Goal: Information Seeking & Learning: Learn about a topic

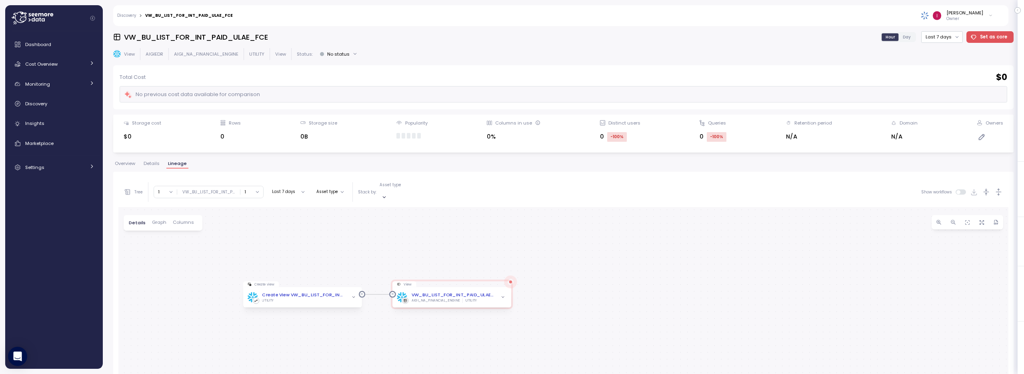
click at [123, 161] on span "Overview" at bounding box center [125, 163] width 20 height 4
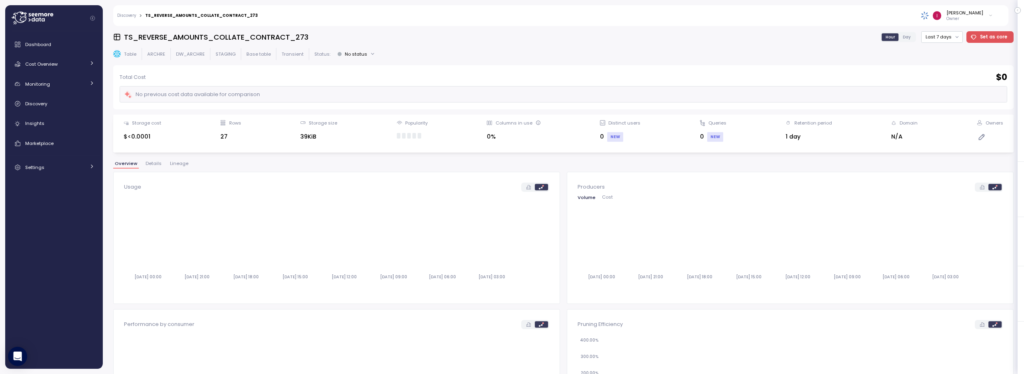
click at [177, 166] on span "Lineage" at bounding box center [179, 163] width 18 height 4
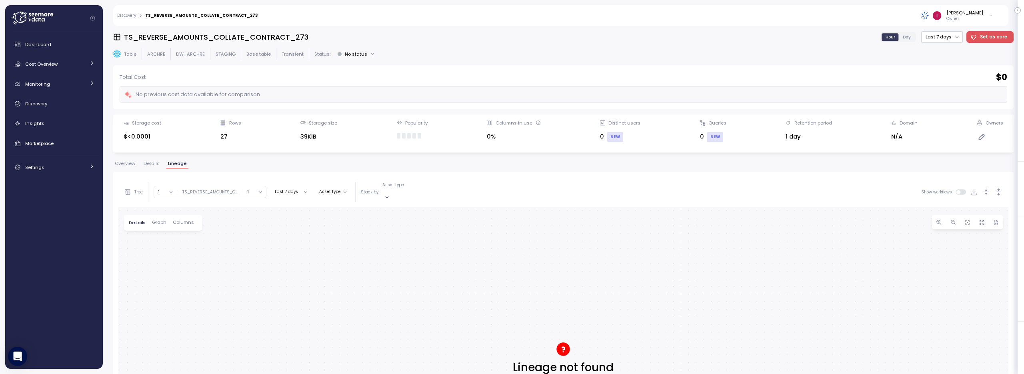
click at [120, 163] on span "Overview" at bounding box center [125, 163] width 20 height 4
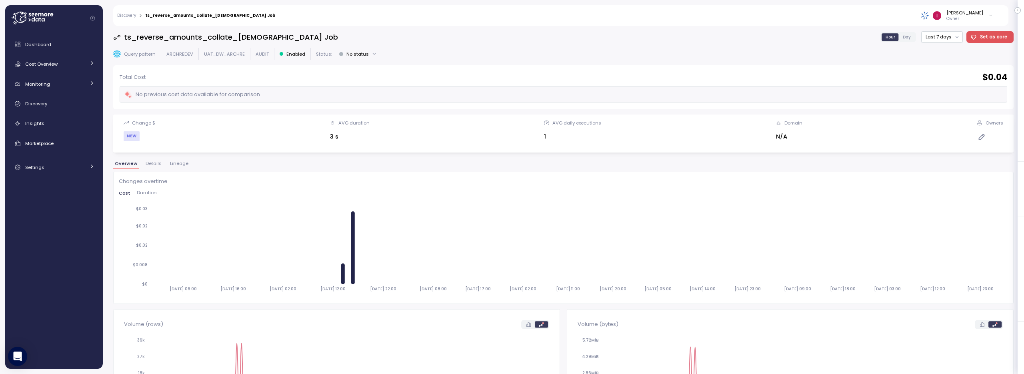
click at [176, 163] on span "Lineage" at bounding box center [179, 163] width 18 height 4
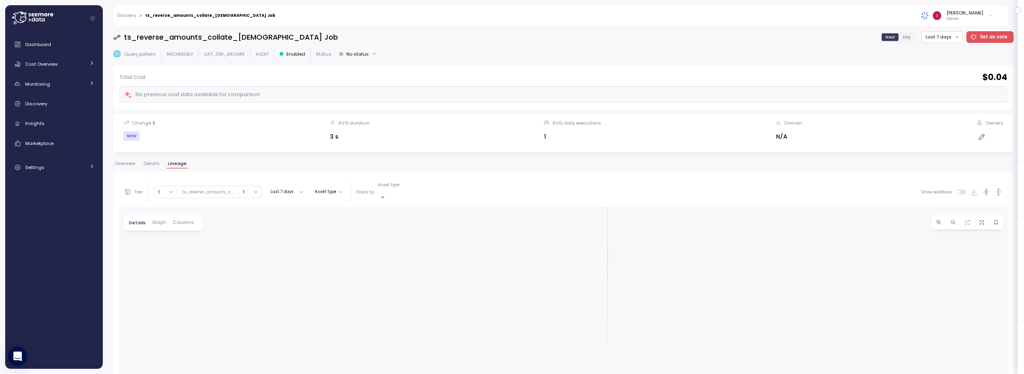
drag, startPoint x: 469, startPoint y: 265, endPoint x: 543, endPoint y: 178, distance: 114.1
click at [543, 178] on div "Tree Clear all DW_ARCHRE UAT_DW_ARCHRE 1 ∞ 0 1 2 3 4 5 6 7 8 9 10 11 12 13 14 1…" at bounding box center [563, 348] width 890 height 342
drag, startPoint x: 595, startPoint y: 277, endPoint x: 493, endPoint y: 238, distance: 109.7
click at [483, 207] on div "Table TS_REVERSE_AMOUNTS_COLLATE_CONTRACT_218 DW_ARCHRE STAGING Query pattern t…" at bounding box center [563, 363] width 890 height 312
drag, startPoint x: 489, startPoint y: 266, endPoint x: 470, endPoint y: 170, distance: 98.2
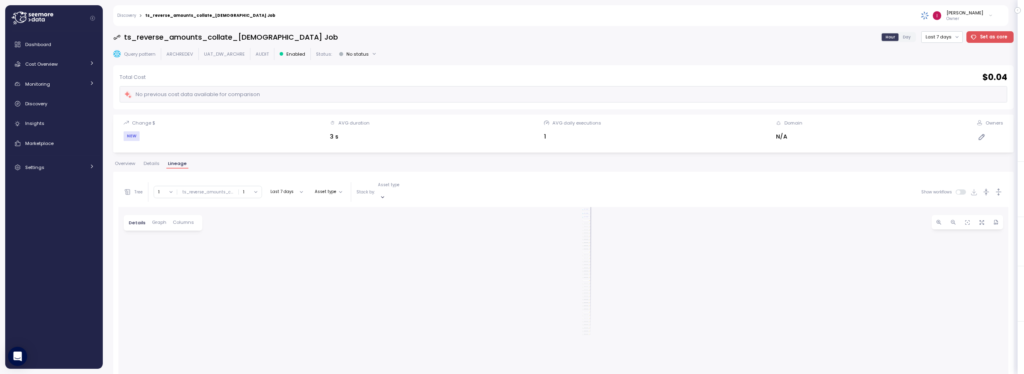
click at [470, 170] on div "Overview Details Lineage Tree Clear all DW_ARCHRE UAT_DW_ARCHRE 1 ∞ 0 1 2 3 4 5…" at bounding box center [563, 342] width 901 height 363
drag, startPoint x: 655, startPoint y: 311, endPoint x: 647, endPoint y: 186, distance: 125.1
click at [647, 186] on div "Tree Clear all DW_ARCHRE UAT_DW_ARCHRE 1 ∞ 0 1 2 3 4 5 6 7 8 9 10 11 12 13 14 1…" at bounding box center [563, 348] width 890 height 342
drag, startPoint x: 627, startPoint y: 214, endPoint x: 627, endPoint y: 301, distance: 86.8
click at [602, 372] on div "Table TS_REVERSE_AMOUNTS_COLLATE_CONTRACT_218 DW_ARCHRE STAGING Query pattern t…" at bounding box center [563, 363] width 890 height 312
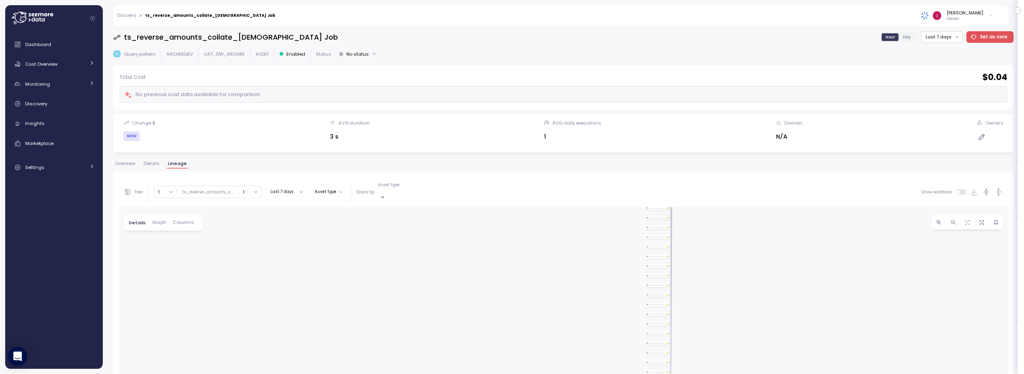
drag, startPoint x: 614, startPoint y: 260, endPoint x: 595, endPoint y: 362, distance: 103.7
click at [596, 365] on div "Table TS_REVERSE_AMOUNTS_COLLATE_CONTRACT_218 DW_ARCHRE STAGING Query pattern t…" at bounding box center [563, 363] width 890 height 312
click at [978, 218] on span "button" at bounding box center [982, 222] width 8 height 8
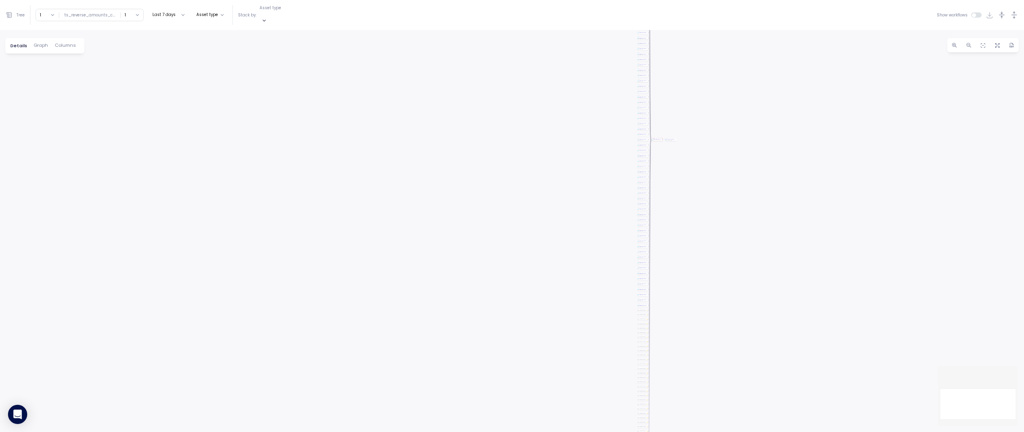
drag, startPoint x: 733, startPoint y: 130, endPoint x: 719, endPoint y: 321, distance: 192.2
click at [719, 321] on div "Table TS_REVERSE_AMOUNTS_COLLATE_CONTRACT_218 DW_ARCHRE STAGING Query pattern t…" at bounding box center [512, 231] width 1024 height 402
drag, startPoint x: 749, startPoint y: 102, endPoint x: 731, endPoint y: 176, distance: 76.4
click at [735, 173] on div "Table TS_REVERSE_AMOUNTS_COLLATE_CONTRACT_218 DW_ARCHRE STAGING Query pattern t…" at bounding box center [512, 231] width 1024 height 402
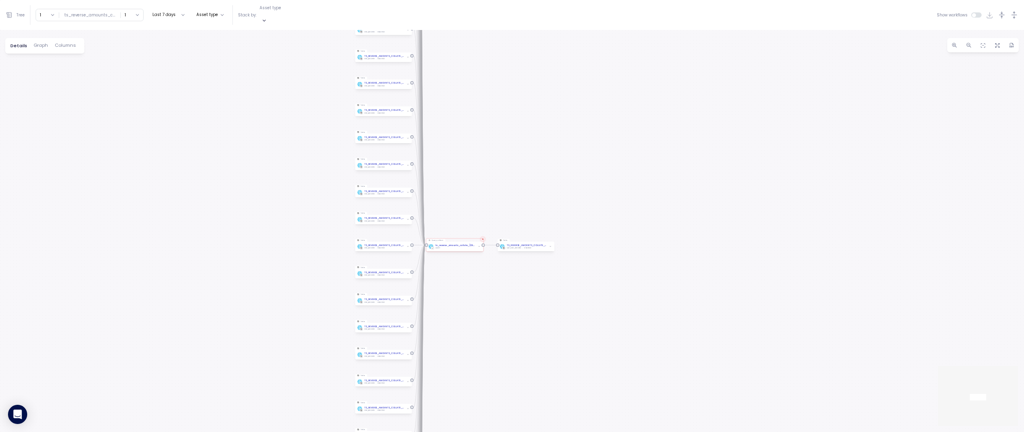
drag, startPoint x: 683, startPoint y: 267, endPoint x: 725, endPoint y: 221, distance: 62.8
click at [729, 220] on div "Table TS_REVERSE_AMOUNTS_COLLATE_CONTRACT_218 DW_ARCHRE STAGING Query pattern t…" at bounding box center [512, 231] width 1024 height 402
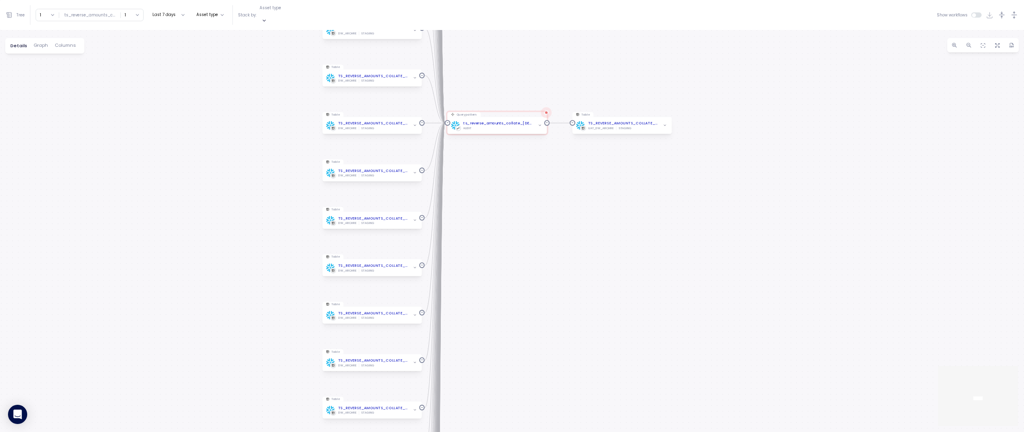
drag, startPoint x: 495, startPoint y: 310, endPoint x: 496, endPoint y: 334, distance: 24.0
click at [496, 334] on div "Table TS_REVERSE_AMOUNTS_COLLATE_CONTRACT_218 DW_ARCHRE STAGING Query pattern t…" at bounding box center [512, 231] width 1024 height 402
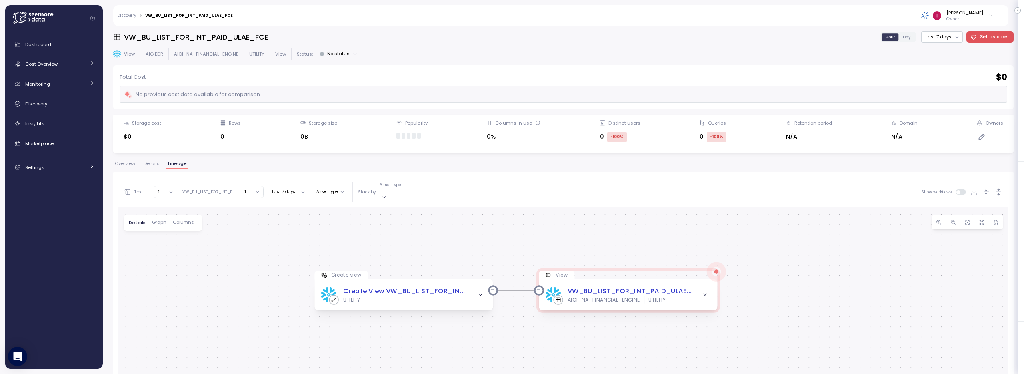
drag, startPoint x: 426, startPoint y: 283, endPoint x: 435, endPoint y: 233, distance: 50.8
click at [435, 233] on div "Create view Create View VW_BU_LIST_FOR_INT_PAID_ULAE_FCE UTILITY View VW_BU_LIS…" at bounding box center [563, 363] width 890 height 312
click at [478, 291] on icon "button" at bounding box center [480, 294] width 7 height 7
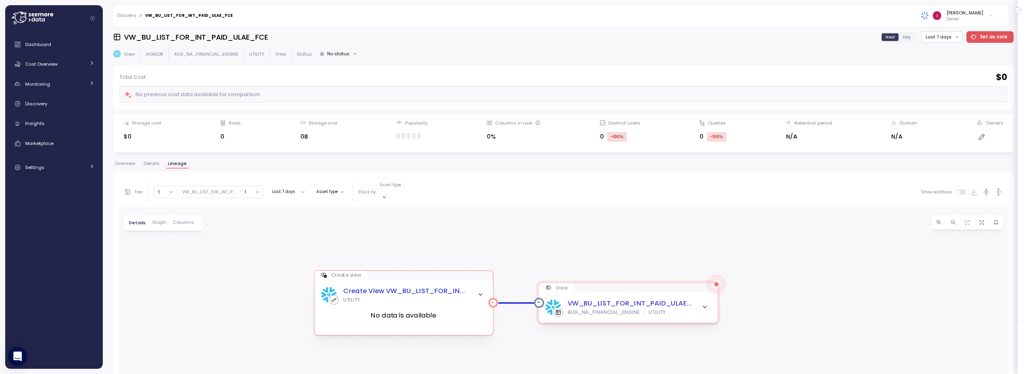
click at [478, 291] on icon "button" at bounding box center [480, 294] width 7 height 7
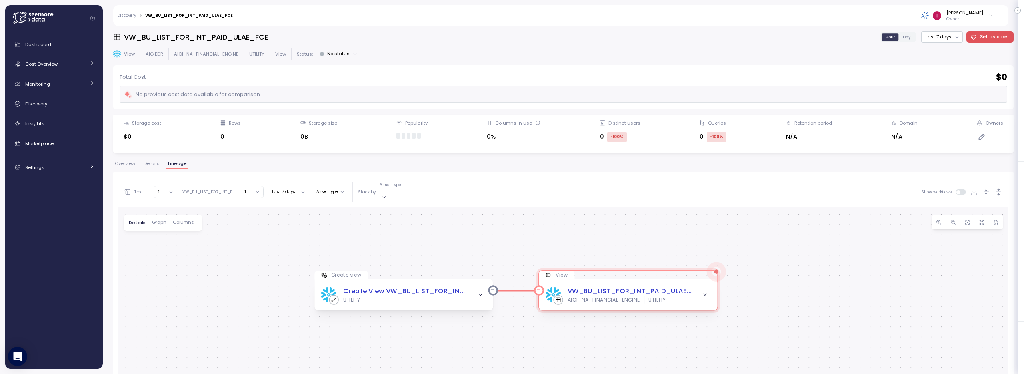
click at [701, 291] on span "button" at bounding box center [705, 294] width 10 height 10
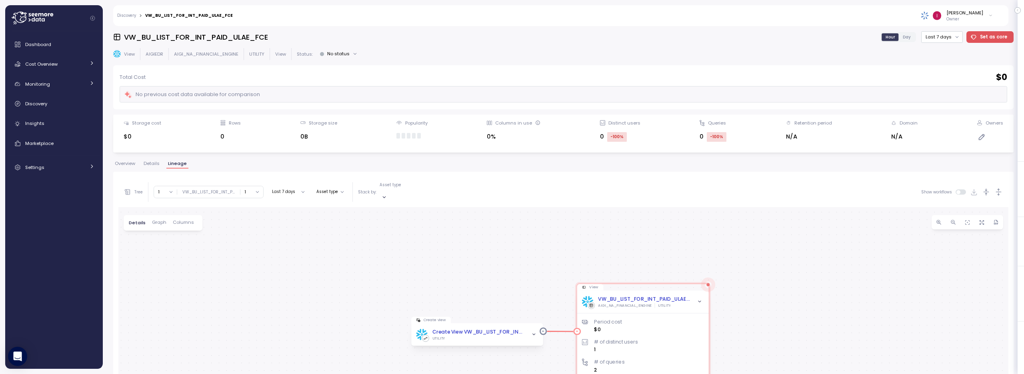
click at [701, 299] on icon "button" at bounding box center [699, 301] width 5 height 5
